Goal: Navigation & Orientation: Find specific page/section

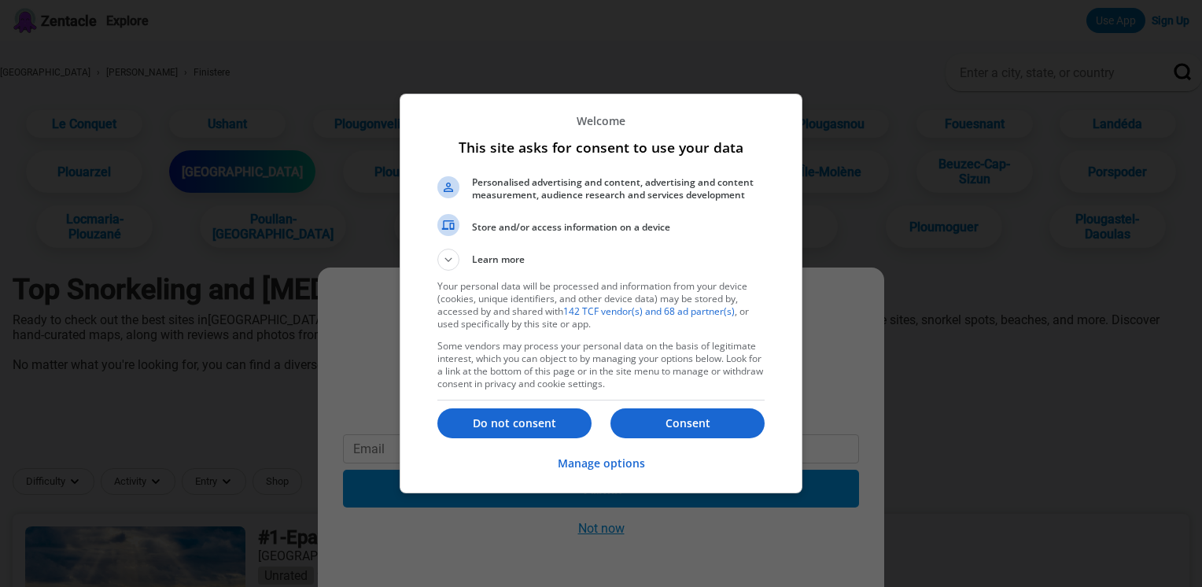
click at [700, 422] on p "Consent" at bounding box center [687, 423] width 154 height 16
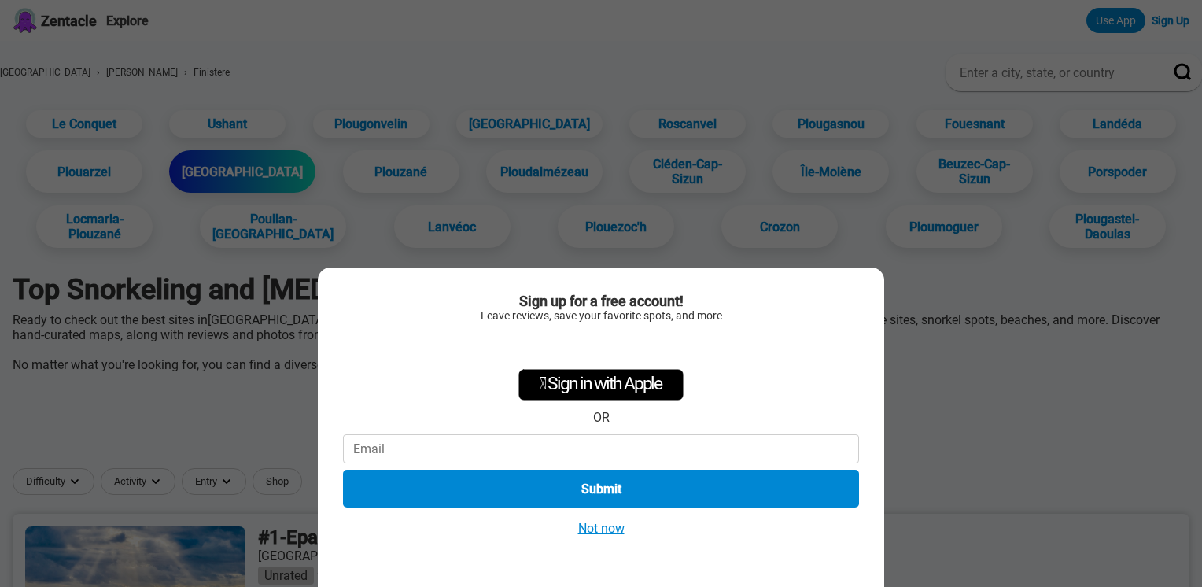
click at [618, 530] on button "Not now" at bounding box center [601, 528] width 56 height 17
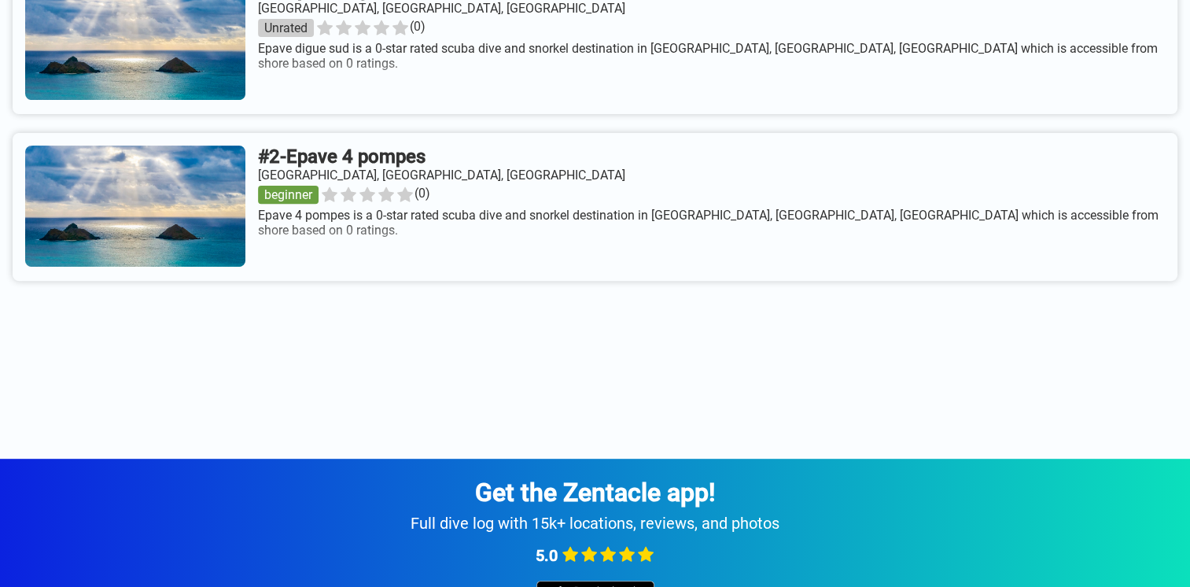
scroll to position [510, 0]
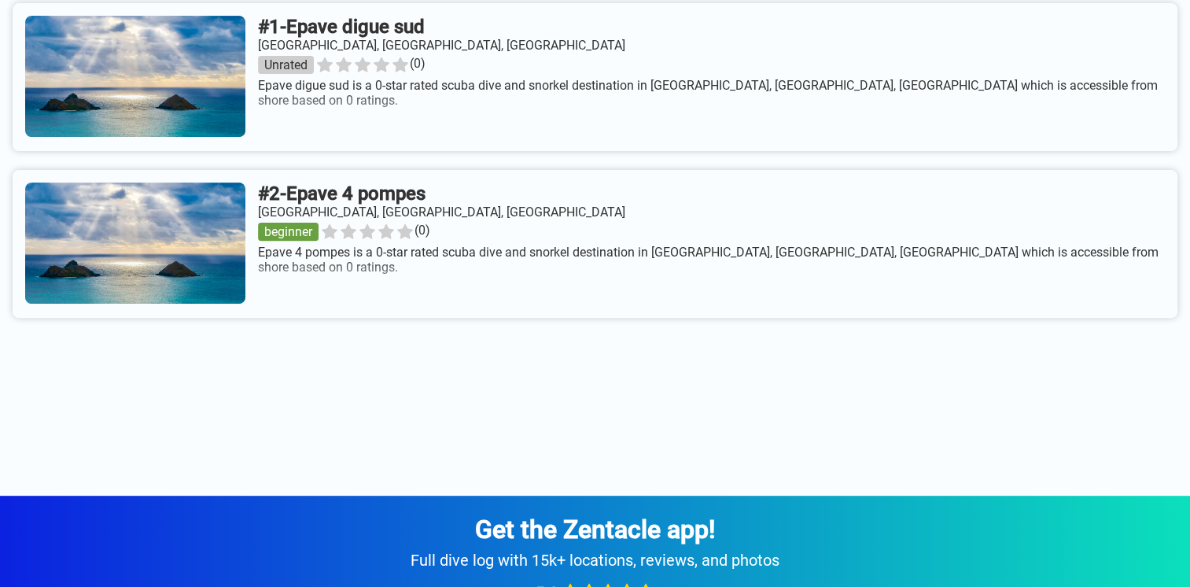
click at [191, 302] on link at bounding box center [595, 244] width 1165 height 148
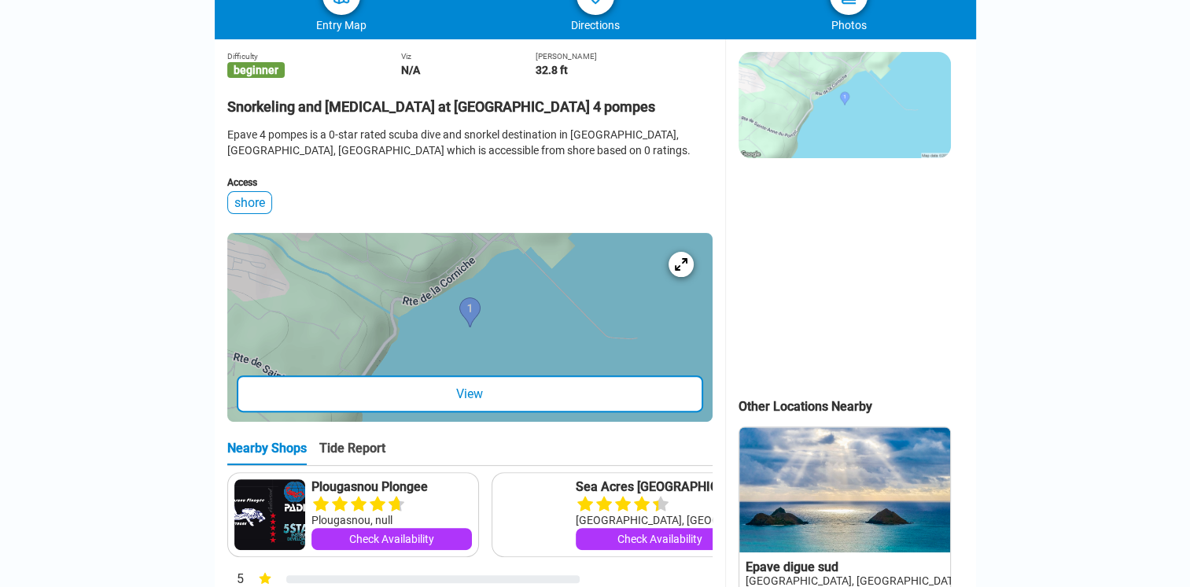
scroll to position [393, 0]
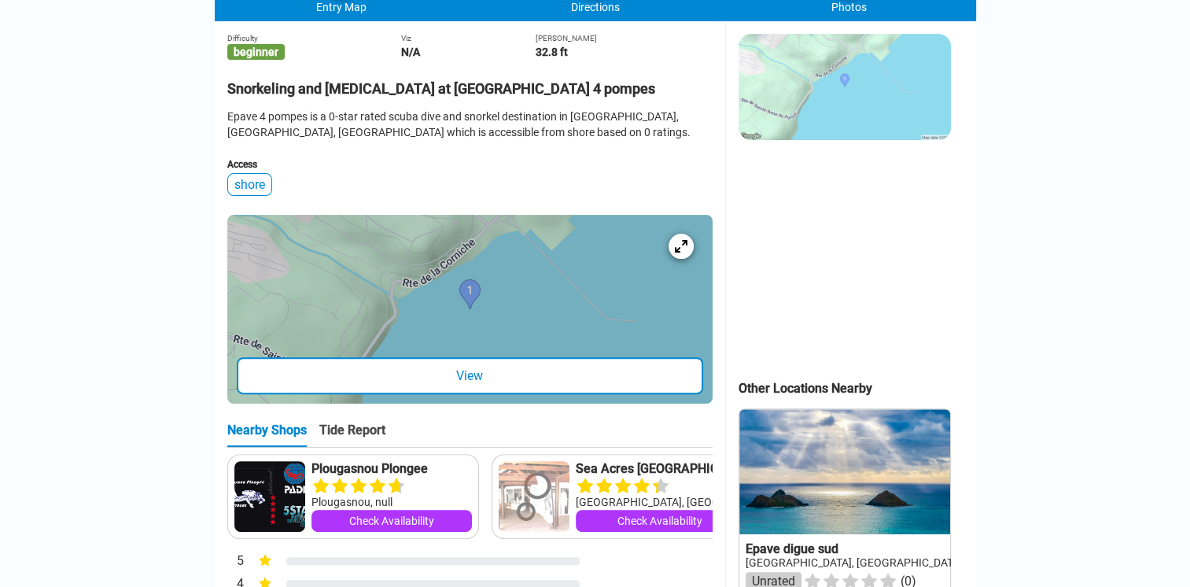
click at [469, 386] on div "View" at bounding box center [470, 375] width 466 height 37
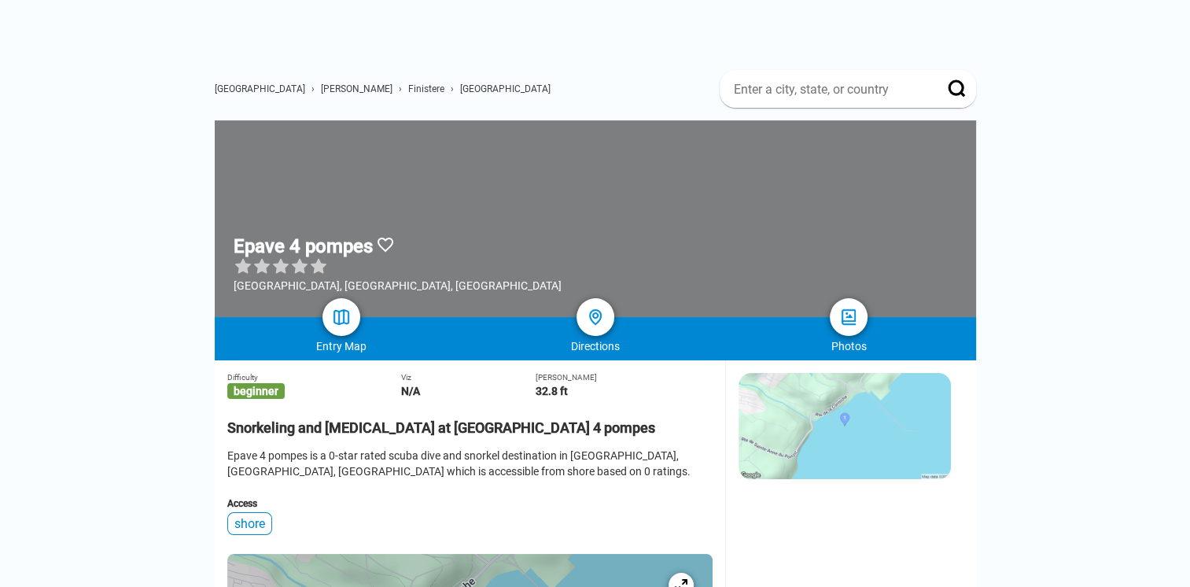
scroll to position [0, 0]
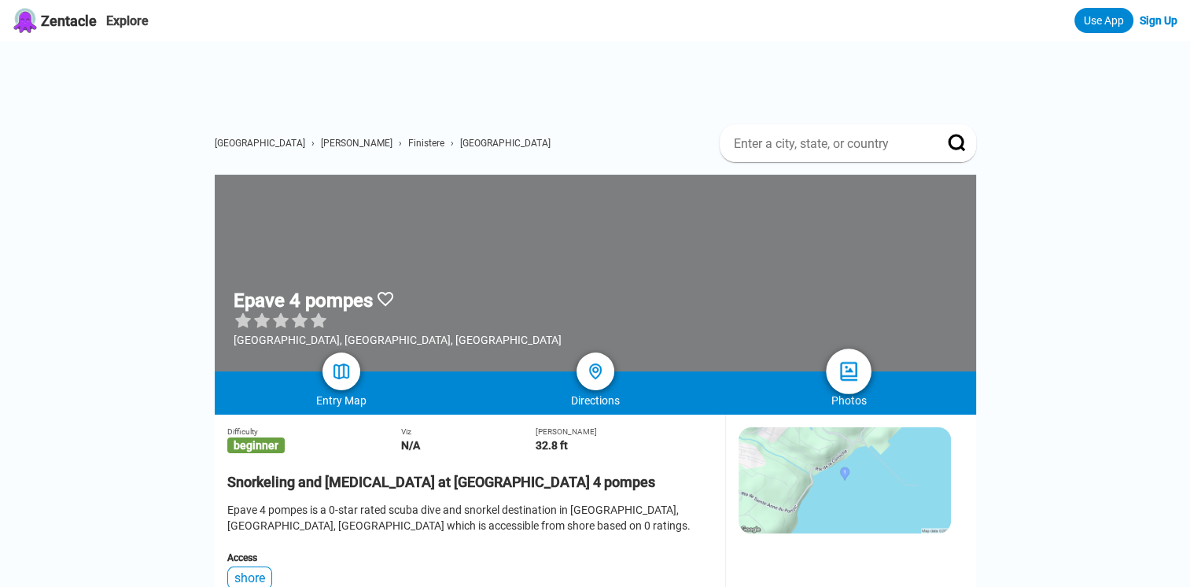
click at [853, 374] on img at bounding box center [849, 371] width 23 height 23
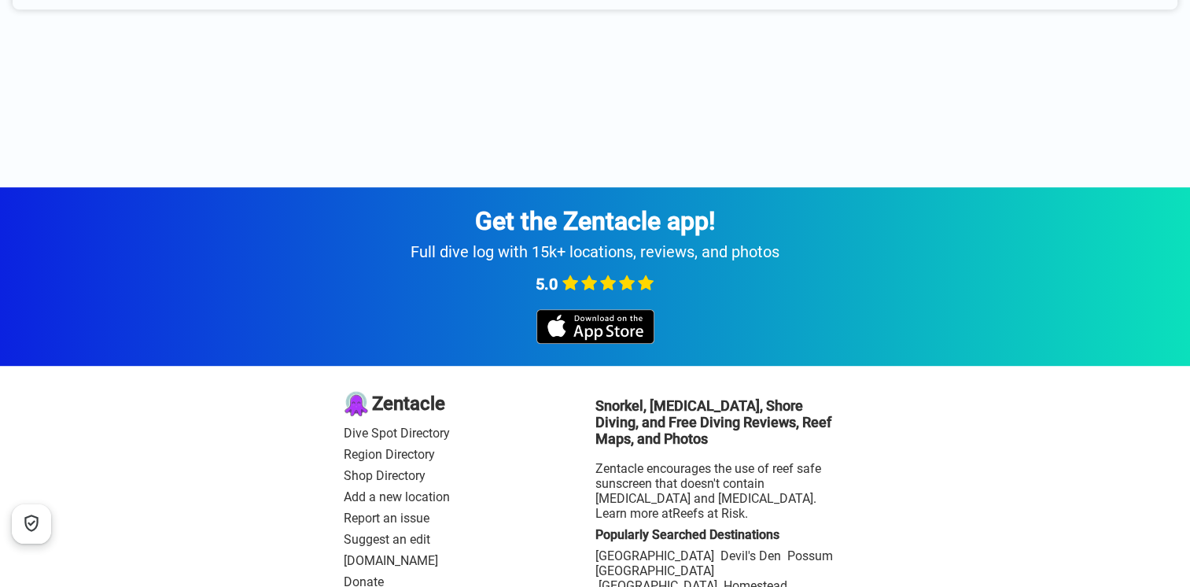
scroll to position [936, 0]
